Goal: Information Seeking & Learning: Learn about a topic

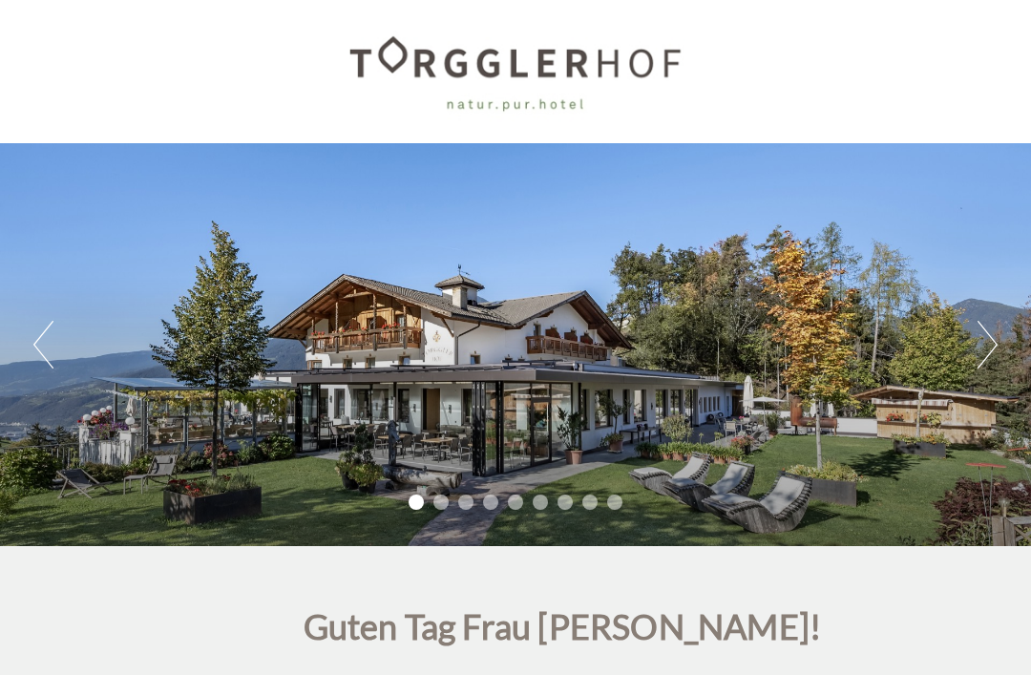
click at [979, 361] on button "Next" at bounding box center [988, 345] width 20 height 48
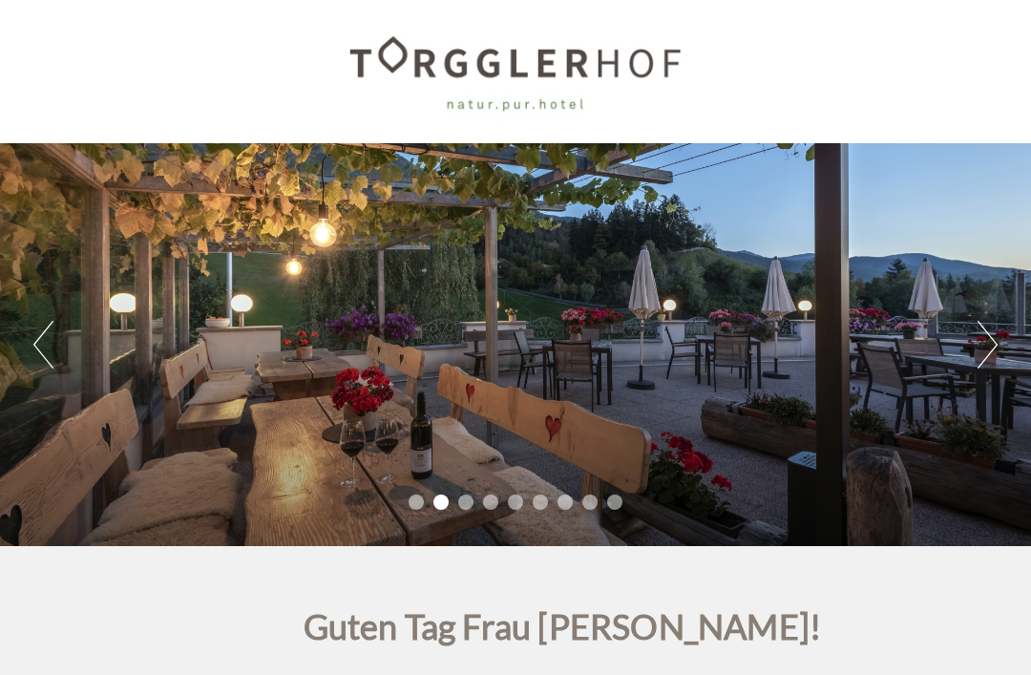
click at [980, 348] on button "Next" at bounding box center [988, 345] width 20 height 48
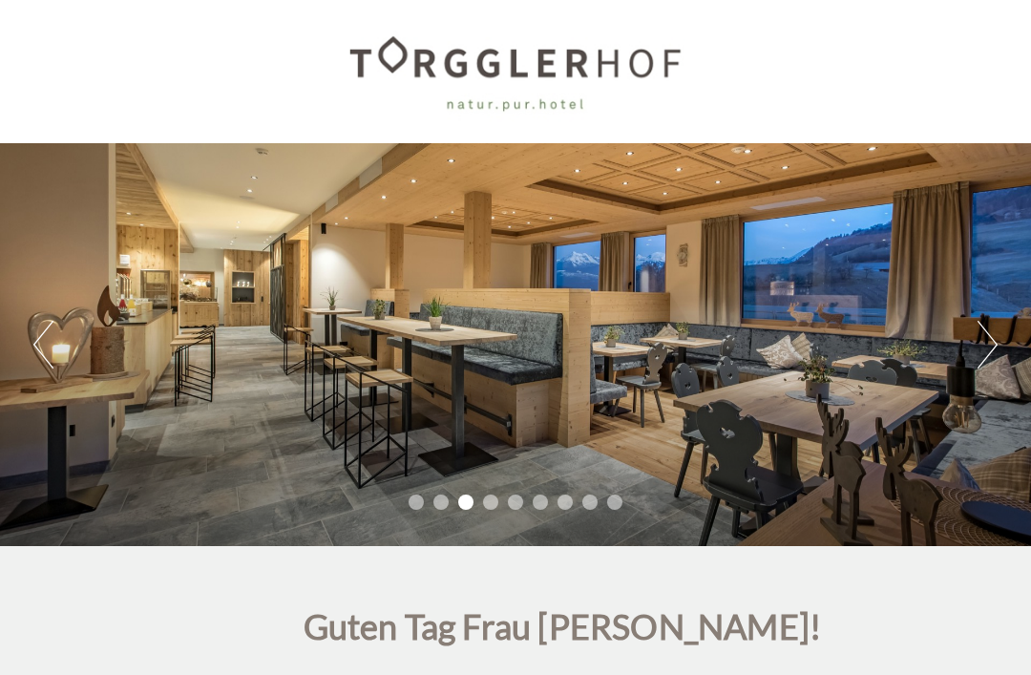
click at [984, 342] on button "Next" at bounding box center [988, 345] width 20 height 48
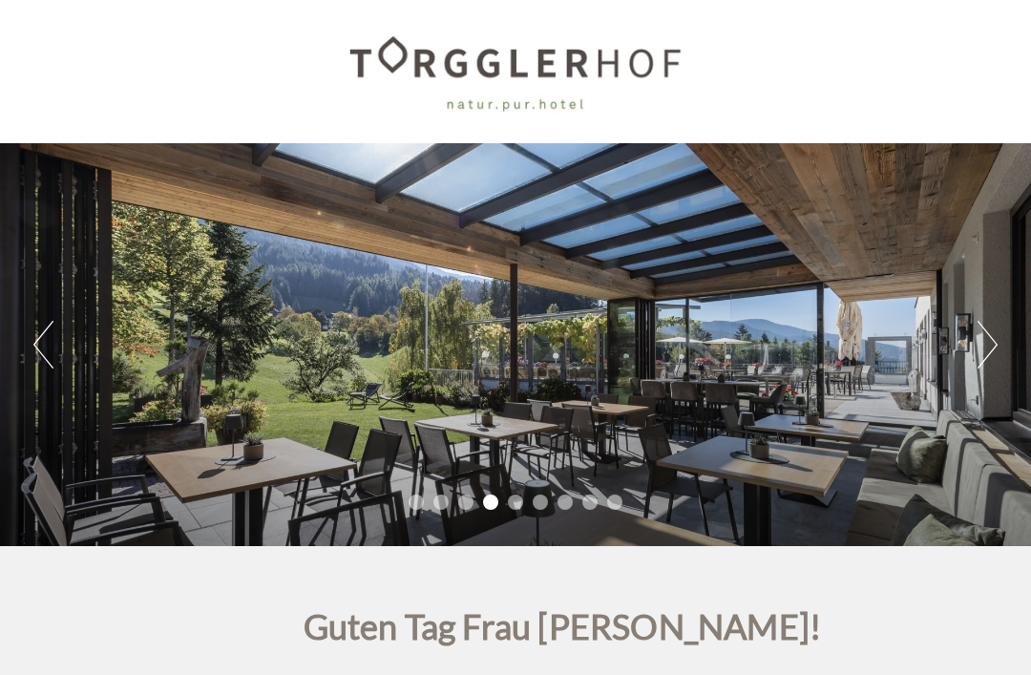
click at [981, 347] on button "Next" at bounding box center [988, 345] width 20 height 48
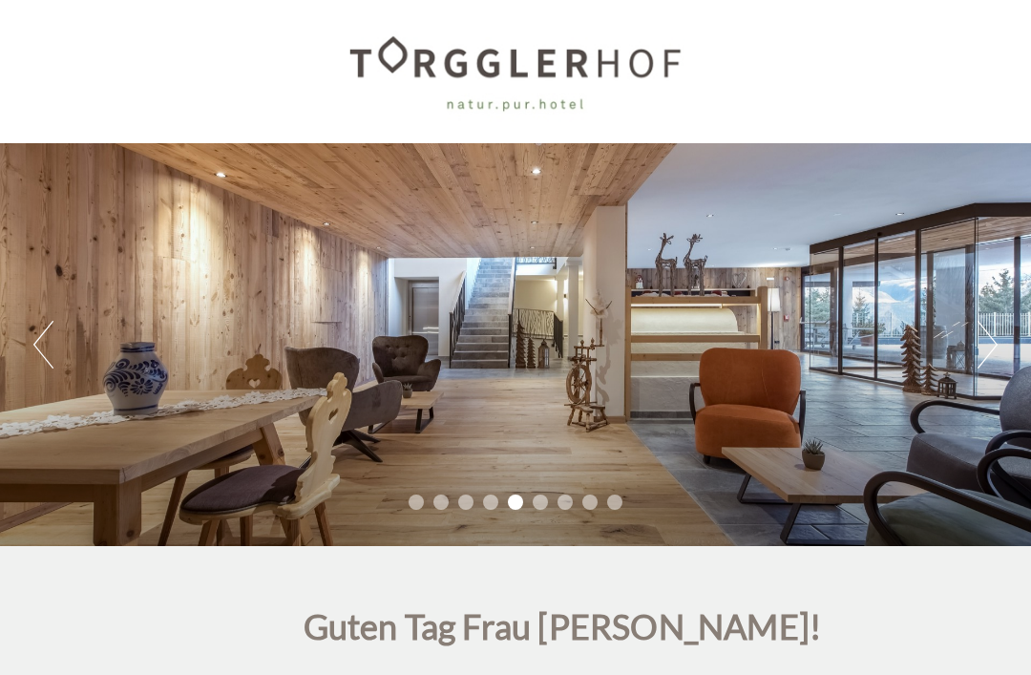
click at [987, 352] on button "Next" at bounding box center [988, 345] width 20 height 48
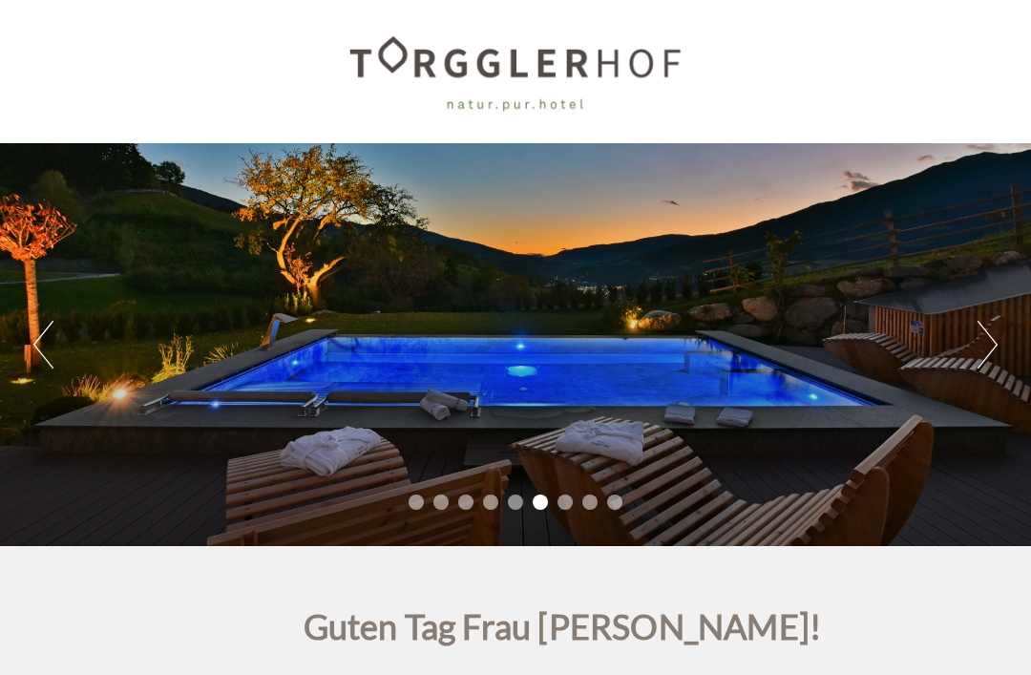
click at [988, 349] on button "Next" at bounding box center [988, 345] width 20 height 48
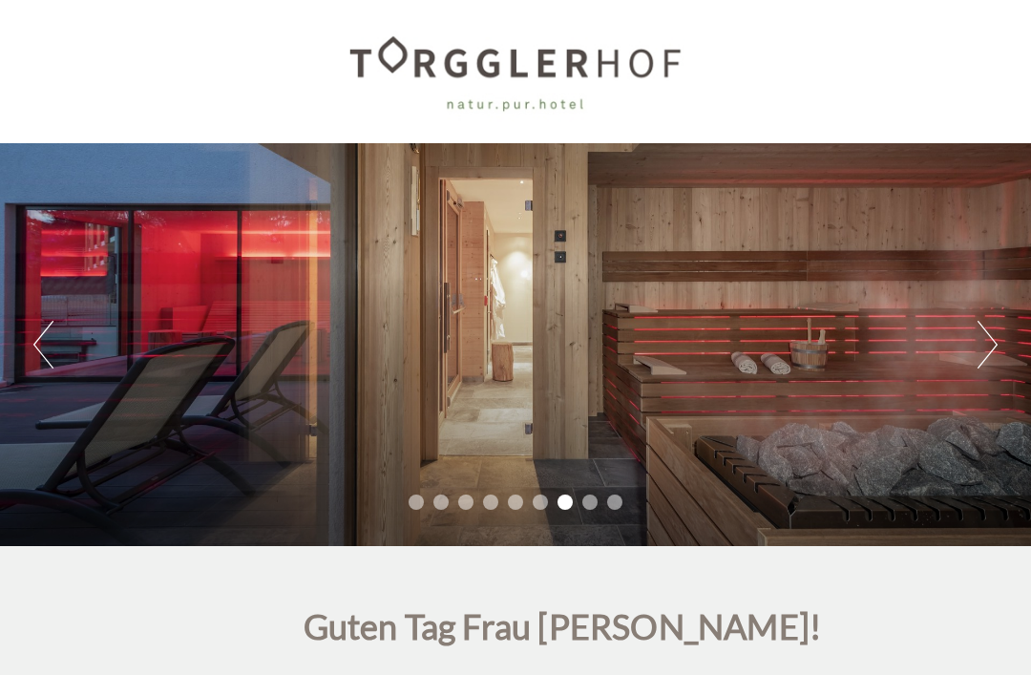
click at [980, 345] on button "Next" at bounding box center [988, 345] width 20 height 48
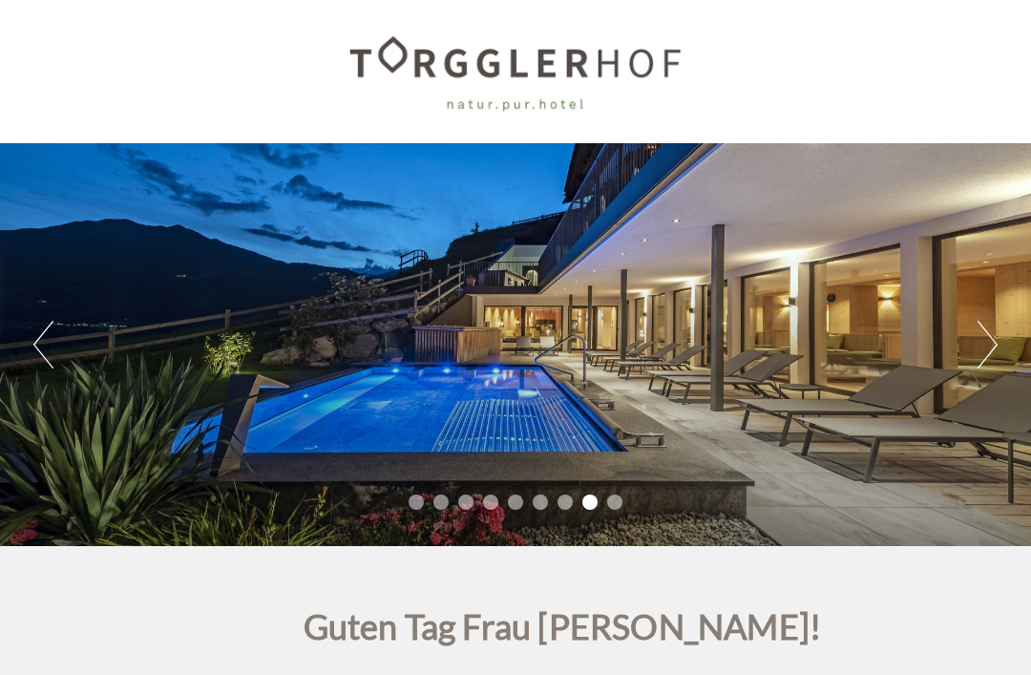
click at [993, 359] on button "Next" at bounding box center [988, 345] width 20 height 48
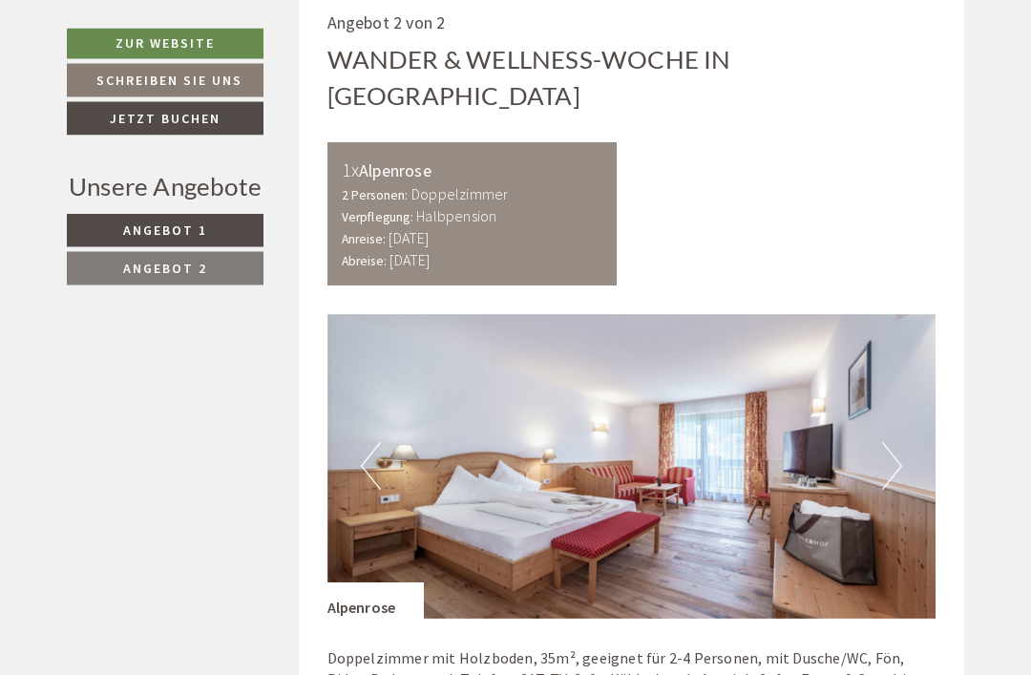
scroll to position [2919, 0]
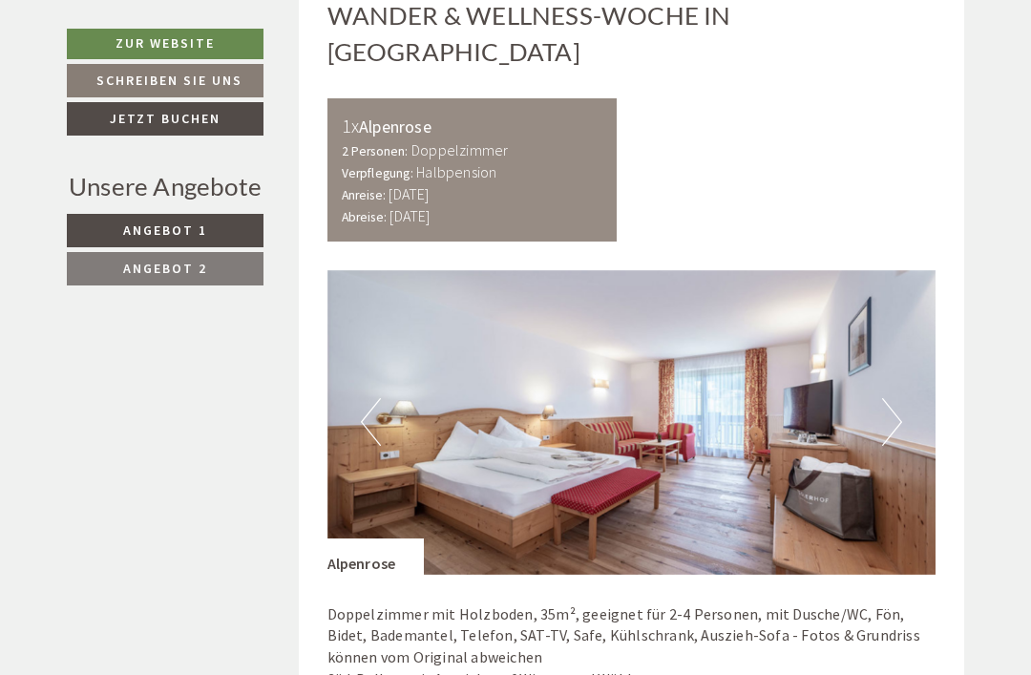
click at [904, 332] on img at bounding box center [631, 422] width 609 height 305
click at [890, 398] on button "Next" at bounding box center [892, 422] width 20 height 48
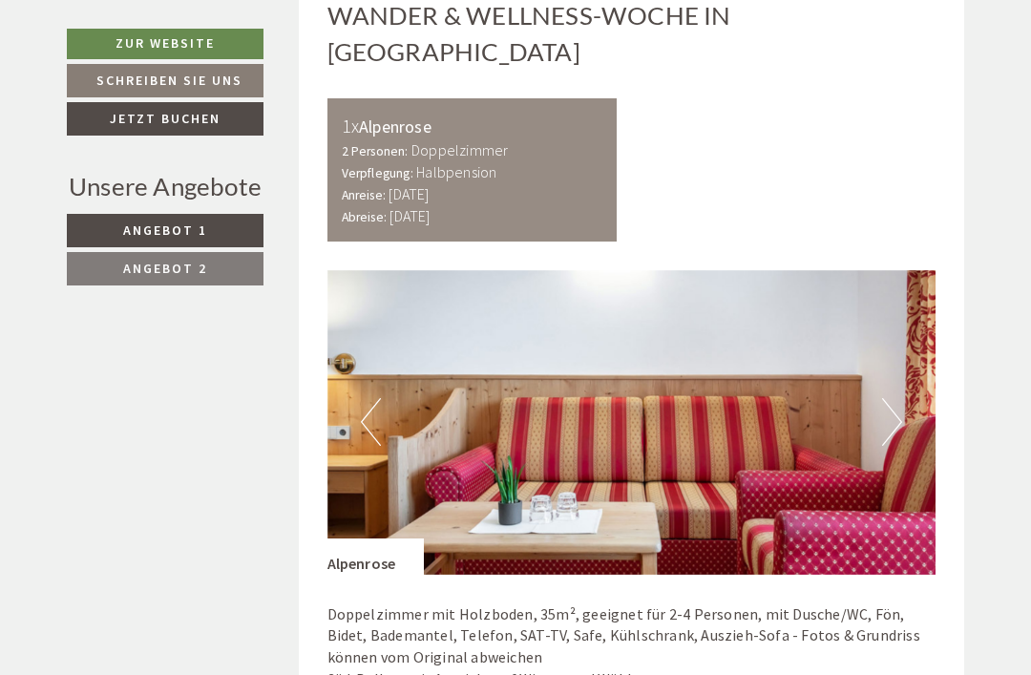
click at [898, 398] on button "Next" at bounding box center [892, 422] width 20 height 48
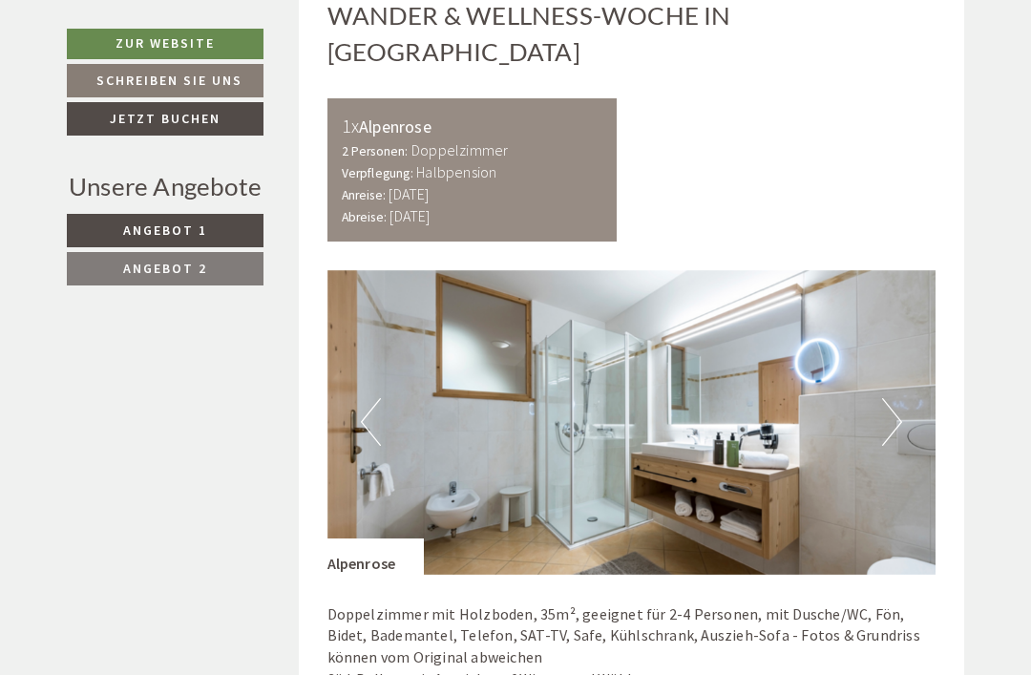
click at [893, 398] on button "Next" at bounding box center [892, 422] width 20 height 48
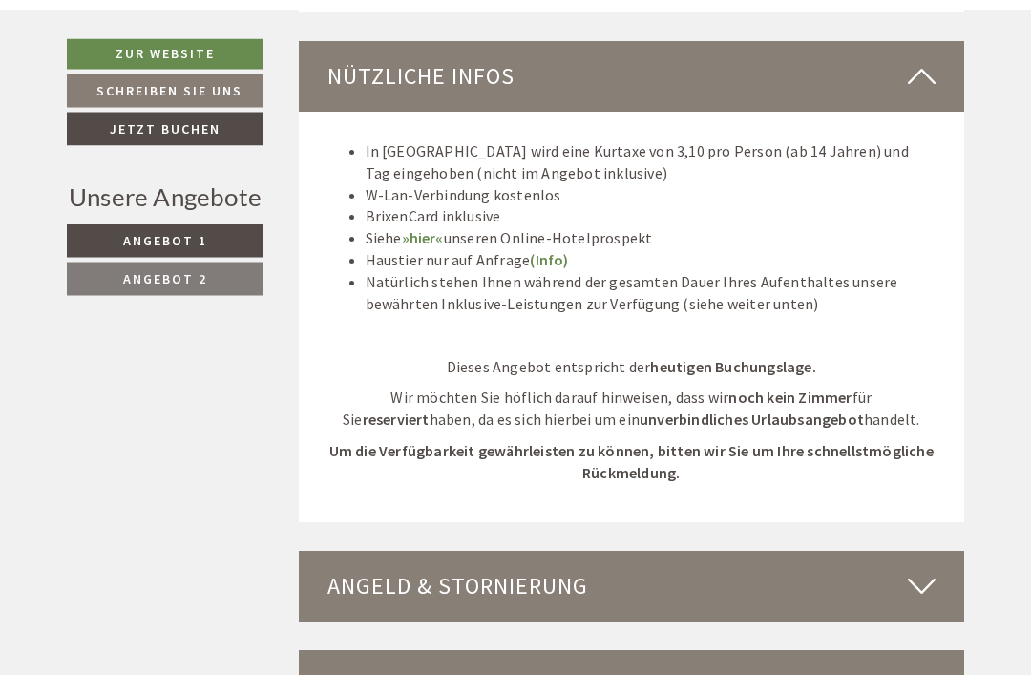
scroll to position [4310, 0]
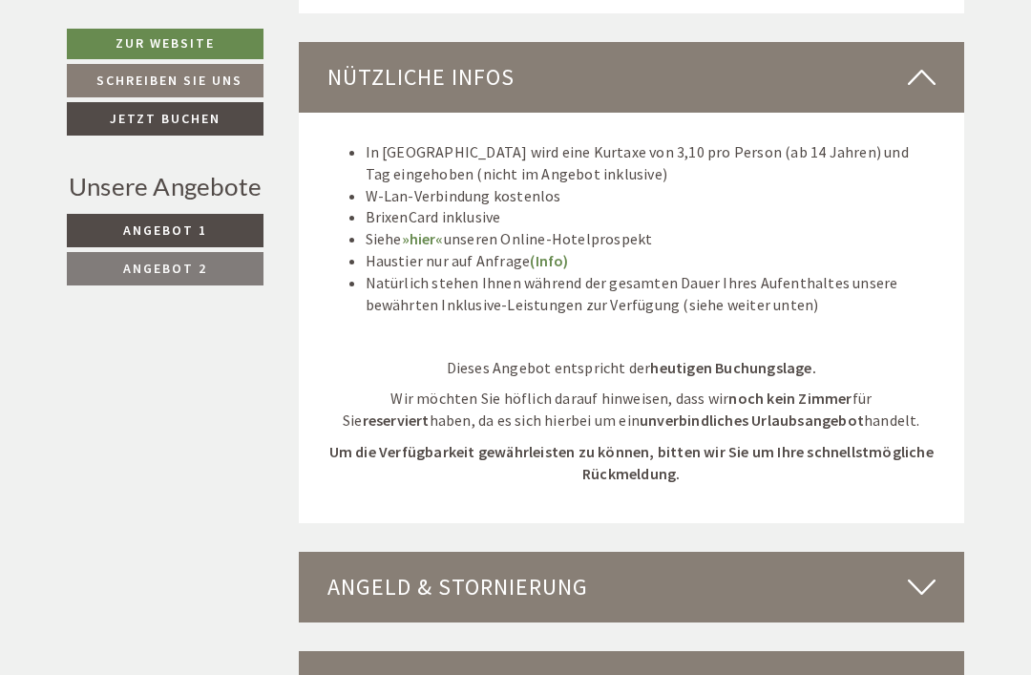
click at [927, 670] on icon at bounding box center [922, 686] width 28 height 32
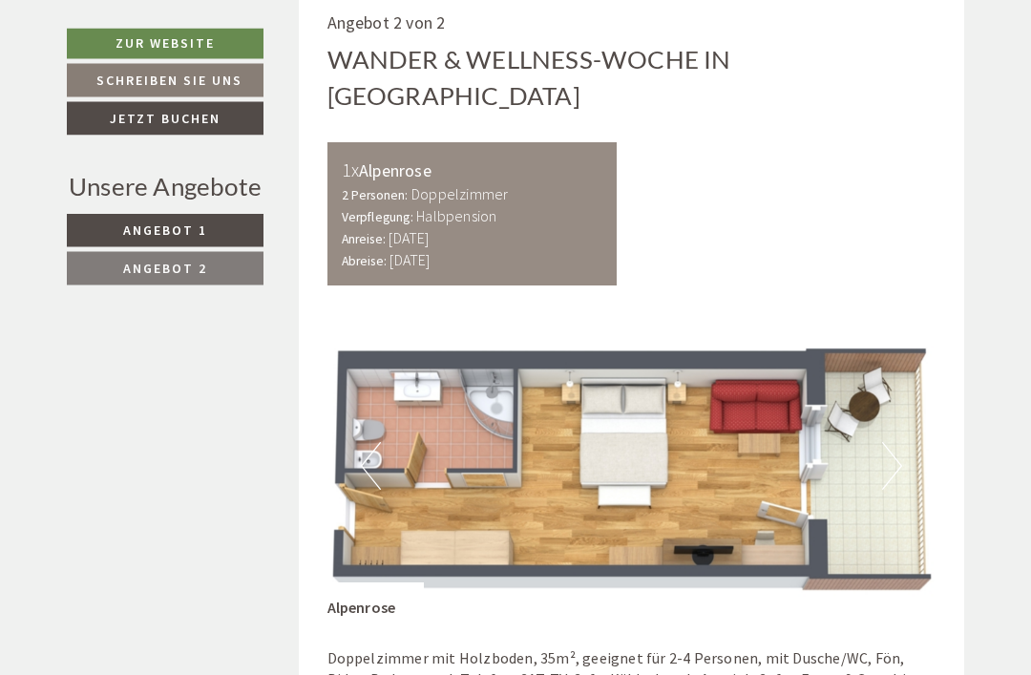
scroll to position [2876, 0]
